Goal: Transaction & Acquisition: Purchase product/service

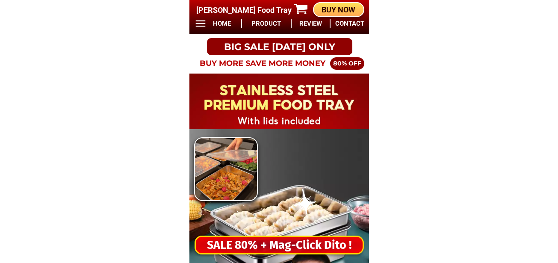
drag, startPoint x: 285, startPoint y: 245, endPoint x: 294, endPoint y: 196, distance: 49.3
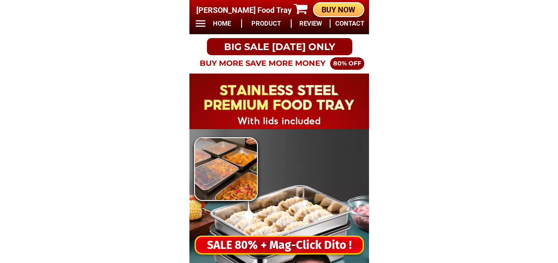
click at [285, 244] on div "SALE 80% + Mag-Click Dito !" at bounding box center [279, 246] width 167 height 18
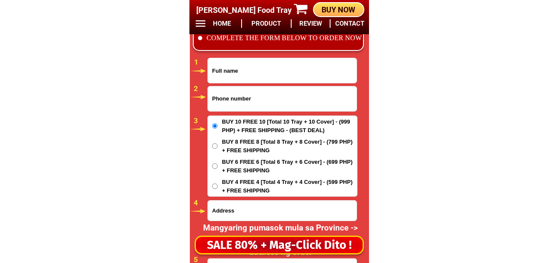
scroll to position [7137, 0]
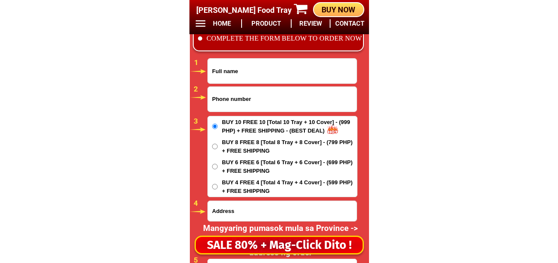
click at [271, 71] on input "Input full_name" at bounding box center [282, 71] width 149 height 25
click at [227, 92] on input "Input phone_number" at bounding box center [282, 99] width 149 height 25
paste input "09325674988"
type input "09325674988"
click at [244, 69] on input "Input full_name" at bounding box center [282, 71] width 149 height 25
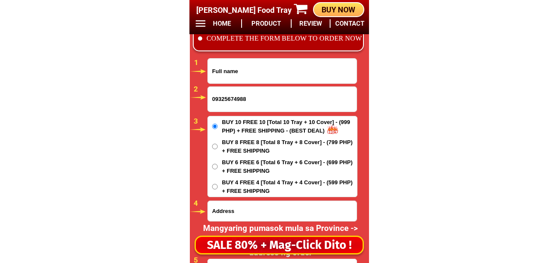
paste input "[PERSON_NAME]"
type input "[PERSON_NAME]"
click at [231, 159] on span "BUY 6 FREE 6 [Total 6 Tray + 6 Cover] - (699 PHP) + FREE SHIPPING" at bounding box center [289, 166] width 135 height 17
click at [218, 164] on input "BUY 6 FREE 6 [Total 6 Tray + 6 Cover] - (699 PHP) + FREE SHIPPING" at bounding box center [215, 167] width 6 height 6
radio input "true"
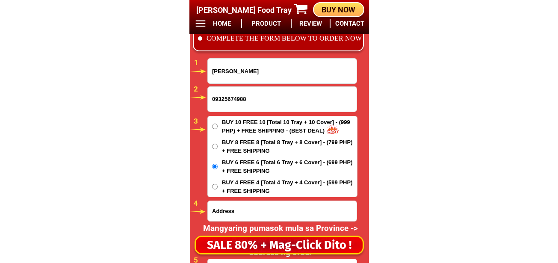
click at [237, 213] on input "Input address" at bounding box center [282, 211] width 149 height 20
paste input "atop [STREET_ADDRESS]"
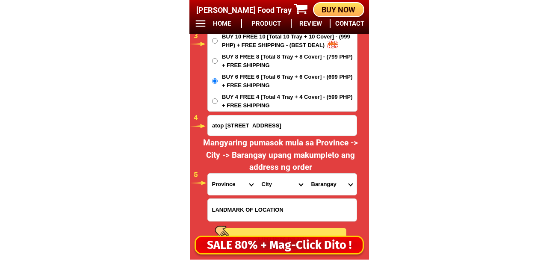
scroll to position [7265, 0]
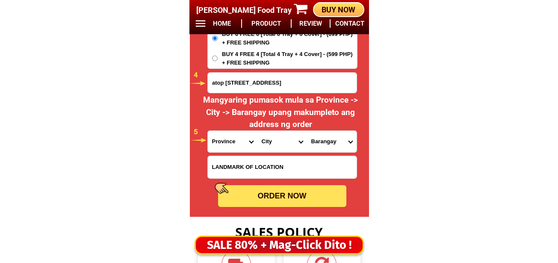
type input "atop [STREET_ADDRESS]"
drag, startPoint x: 230, startPoint y: 142, endPoint x: 232, endPoint y: 131, distance: 11.7
click at [230, 142] on select "Province [GEOGRAPHIC_DATA] [GEOGRAPHIC_DATA] [GEOGRAPHIC_DATA] [GEOGRAPHIC_DATA…" at bounding box center [233, 141] width 50 height 21
select select "63_8"
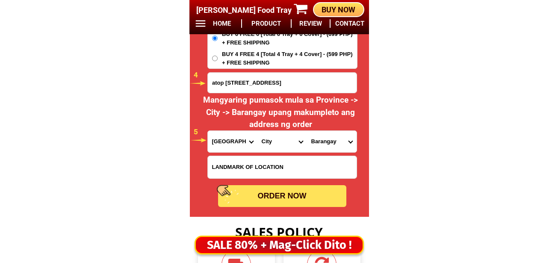
click at [208, 131] on select "Province [GEOGRAPHIC_DATA] [GEOGRAPHIC_DATA] [GEOGRAPHIC_DATA] [GEOGRAPHIC_DATA…" at bounding box center [233, 141] width 50 height 21
drag, startPoint x: 280, startPoint y: 144, endPoint x: 281, endPoint y: 137, distance: 7.0
click at [280, 143] on select "City Alcoy [GEOGRAPHIC_DATA] [GEOGRAPHIC_DATA] [GEOGRAPHIC_DATA] [GEOGRAPHIC_DA…" at bounding box center [283, 141] width 50 height 21
select select "63_865"
click at [258, 131] on select "City Alcoy [GEOGRAPHIC_DATA] [GEOGRAPHIC_DATA] [GEOGRAPHIC_DATA] [GEOGRAPHIC_DA…" at bounding box center [283, 141] width 50 height 21
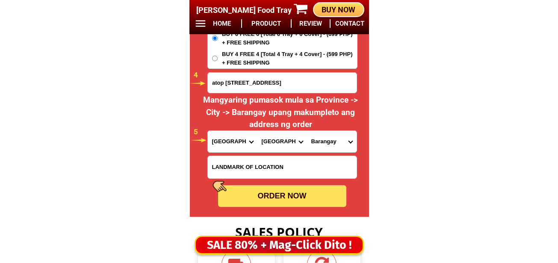
click at [323, 144] on select "Barangay Adlaon Agsungot Apas Babag Bacayan Banilad [PERSON_NAME] san nicolas B…" at bounding box center [332, 141] width 50 height 21
click at [307, 131] on select "Barangay Adlaon Agsungot Apas Babag Bacayan Banilad [PERSON_NAME] san nicolas B…" at bounding box center [332, 141] width 50 height 21
click at [323, 149] on select "Barangay Adlaon Agsungot Apas Babag Bacayan Banilad [PERSON_NAME] san nicolas B…" at bounding box center [332, 141] width 50 height 21
select select "63_8655829"
click at [307, 131] on select "Barangay Adlaon Agsungot Apas Babag Bacayan Banilad [PERSON_NAME] san nicolas B…" at bounding box center [332, 141] width 50 height 21
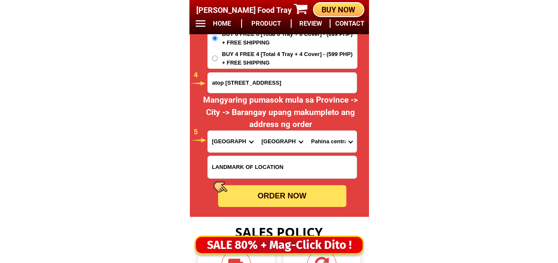
click at [310, 208] on div at bounding box center [280, 44] width 180 height 345
click at [307, 199] on div "ORDER NOW" at bounding box center [282, 196] width 128 height 12
type input "09325674988"
radio input "true"
